Goal: Transaction & Acquisition: Purchase product/service

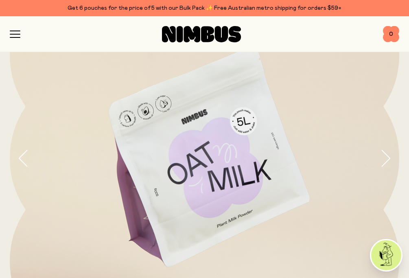
scroll to position [90, 0]
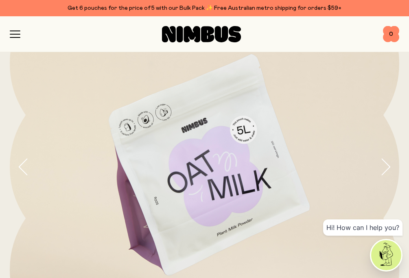
click at [387, 171] on icon "button" at bounding box center [385, 166] width 11 height 17
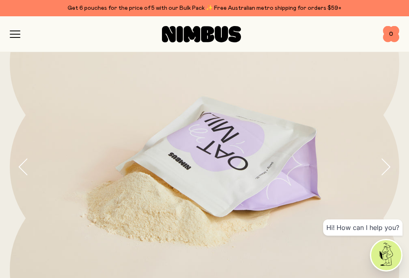
click at [387, 169] on icon "button" at bounding box center [386, 167] width 8 height 16
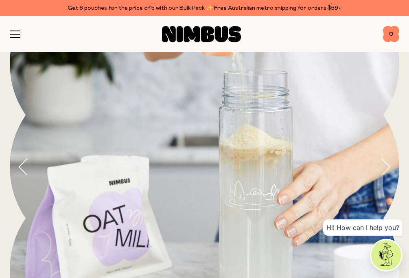
click at [387, 169] on icon "button" at bounding box center [386, 167] width 8 height 16
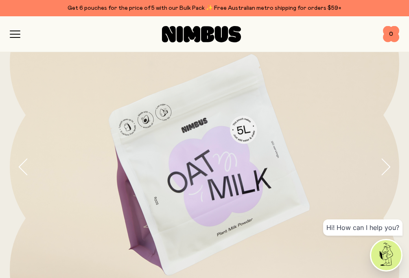
click at [387, 169] on icon "button" at bounding box center [386, 167] width 8 height 16
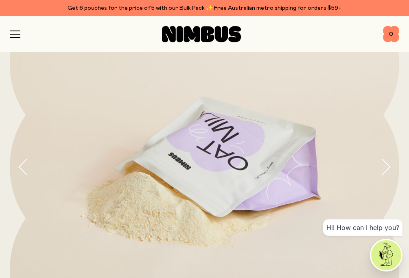
click at [387, 169] on icon "button" at bounding box center [386, 167] width 8 height 16
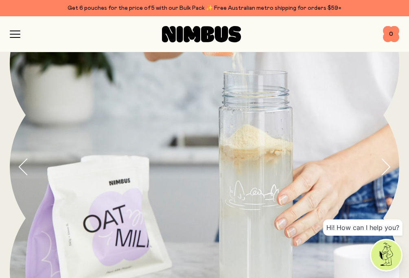
click at [387, 169] on icon "button" at bounding box center [386, 167] width 8 height 16
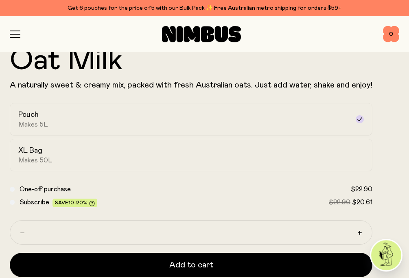
scroll to position [418, 0]
